Goal: Task Accomplishment & Management: Complete application form

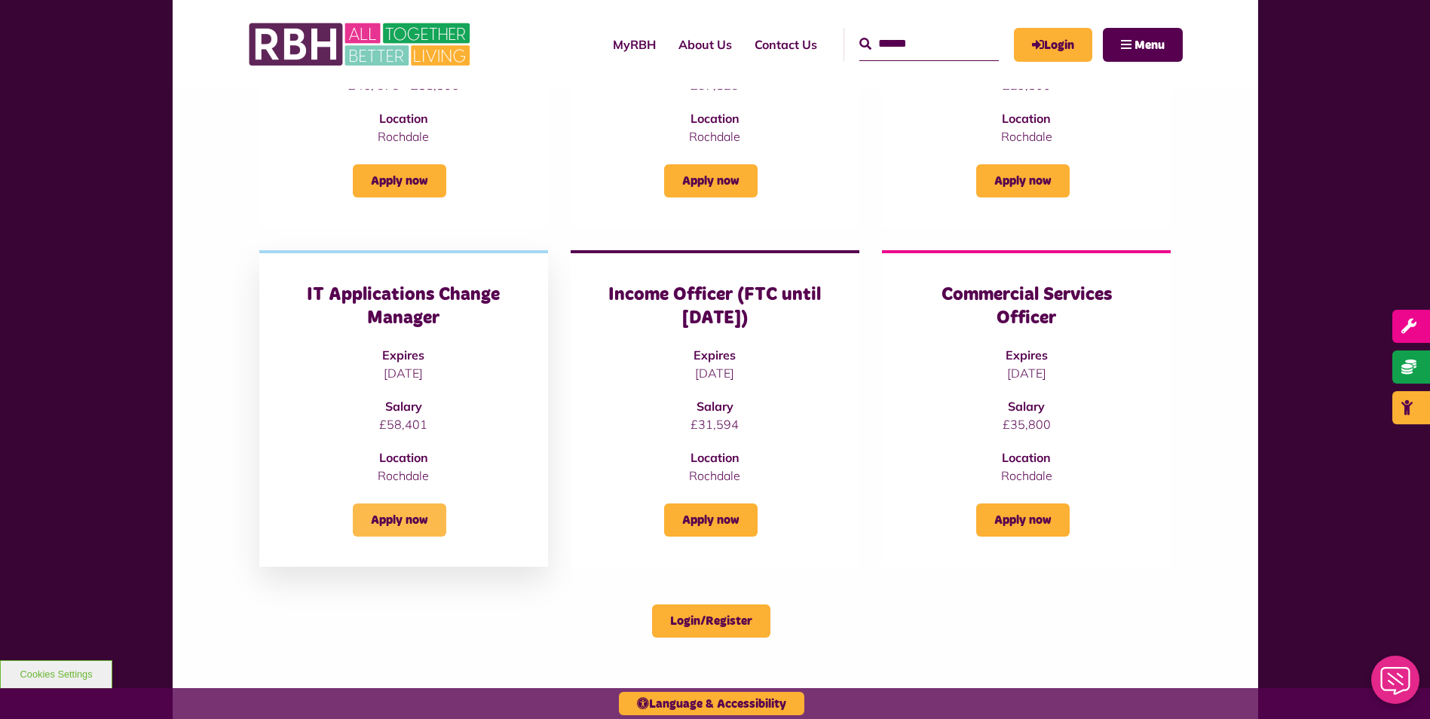
click at [416, 509] on link "Apply now" at bounding box center [399, 520] width 93 height 33
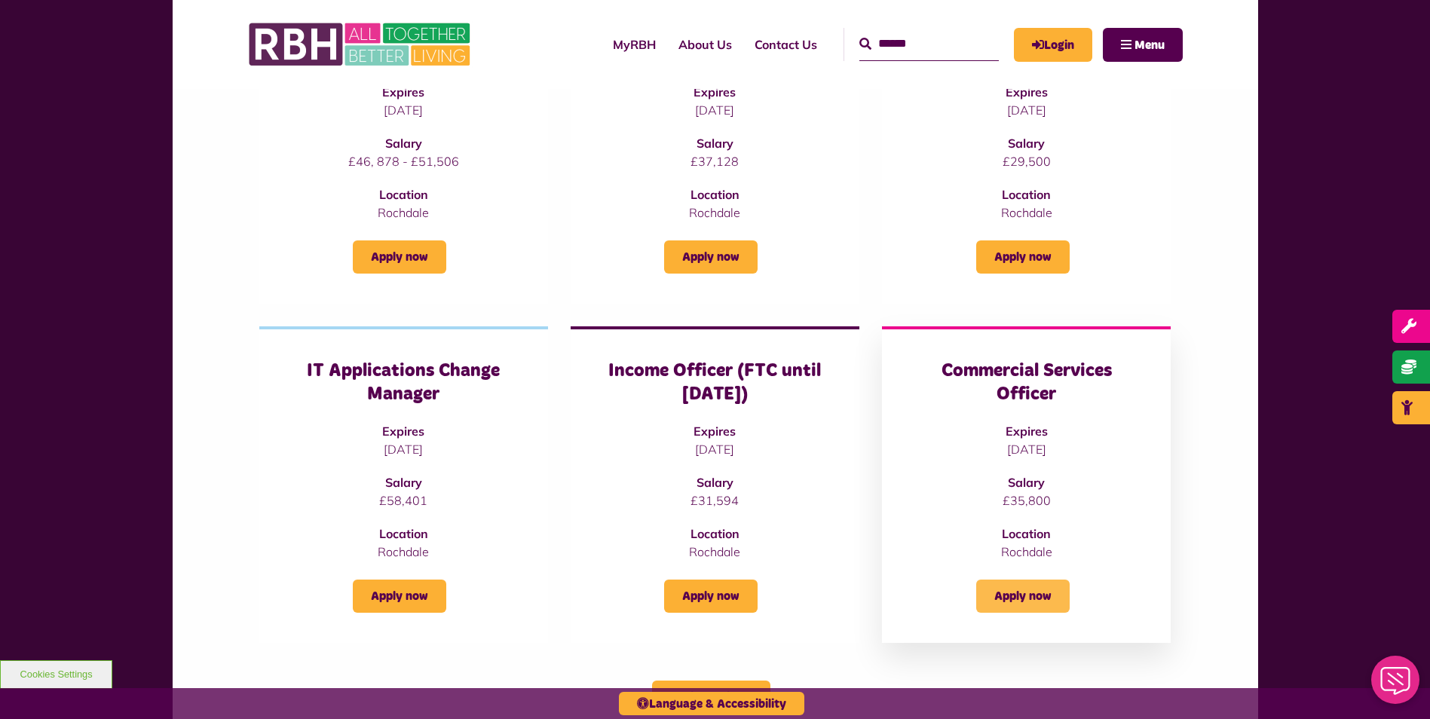
scroll to position [302, 0]
click at [1037, 596] on link "Apply now" at bounding box center [1022, 595] width 93 height 33
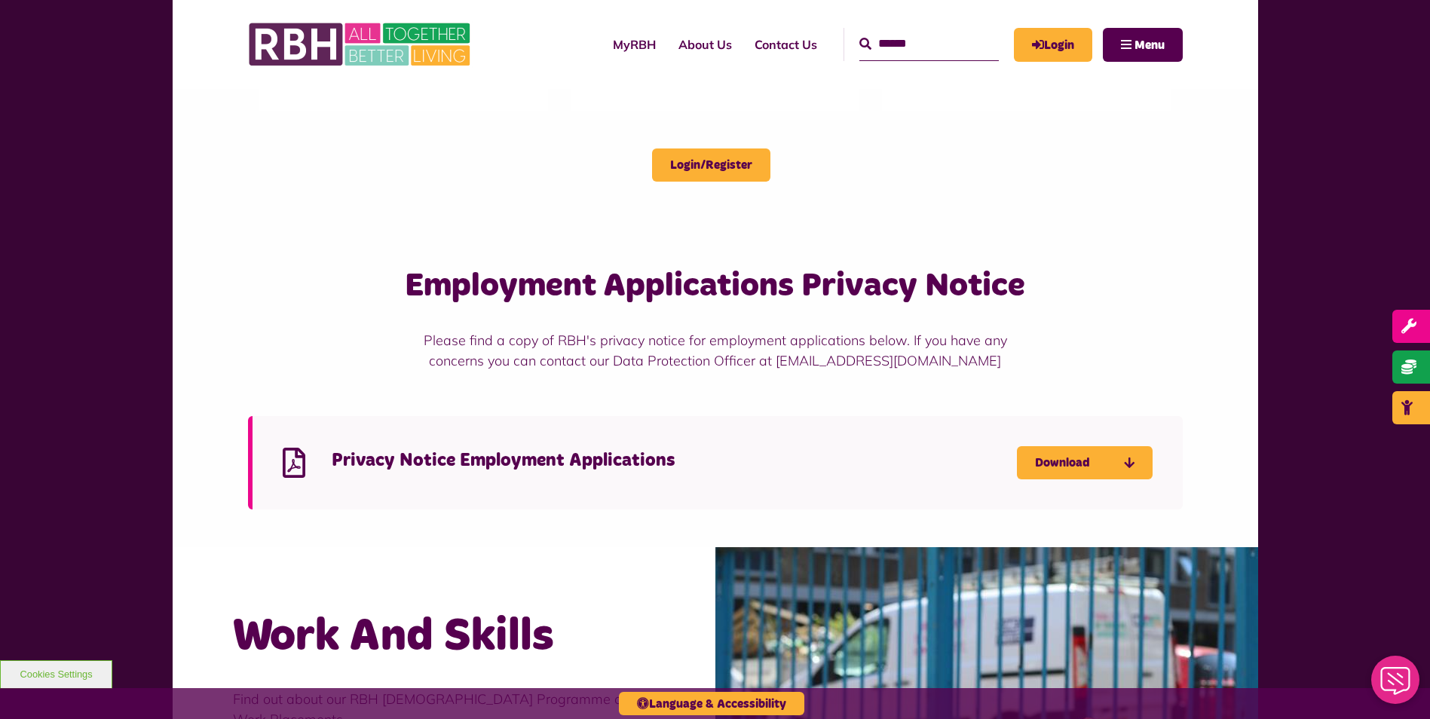
scroll to position [678, 0]
